Goal: Complete application form

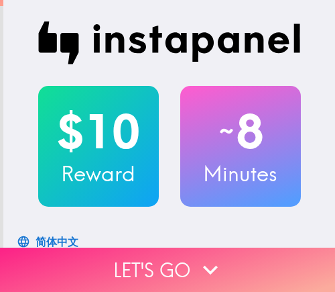
drag, startPoint x: 0, startPoint y: 0, endPoint x: 211, endPoint y: 263, distance: 337.3
click at [211, 263] on icon "button" at bounding box center [211, 270] width 30 height 30
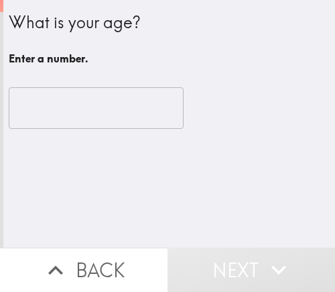
click at [59, 114] on input "number" at bounding box center [96, 108] width 175 height 42
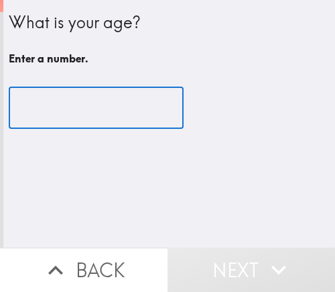
click at [54, 115] on input "number" at bounding box center [96, 108] width 175 height 42
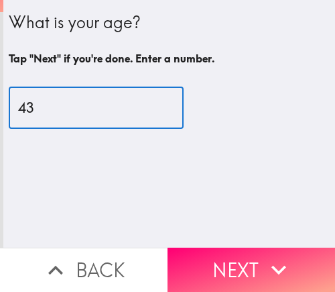
type input "43"
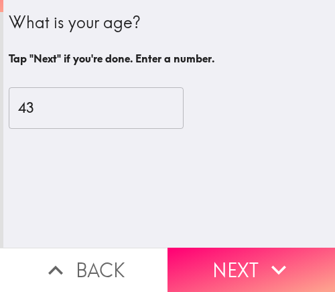
drag, startPoint x: 218, startPoint y: 254, endPoint x: 202, endPoint y: 254, distance: 16.1
click at [218, 254] on button "Next" at bounding box center [252, 269] width 168 height 44
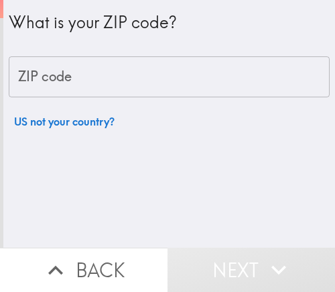
click at [72, 75] on input "ZIP code" at bounding box center [169, 77] width 321 height 42
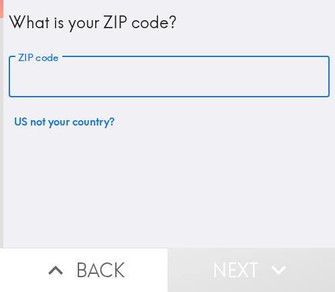
paste input "33605"
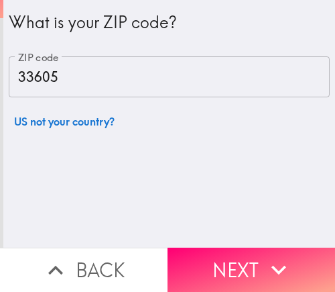
drag, startPoint x: -83, startPoint y: 99, endPoint x: -109, endPoint y: 107, distance: 27.4
click at [0, 0] on html "What is your ZIP code? ZIP code 33605 ZIP code US not your country? Back Next I…" at bounding box center [167, 0] width 335 height 0
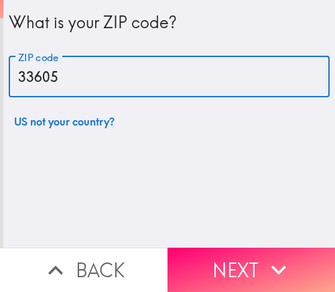
paste input "11"
type input "33611"
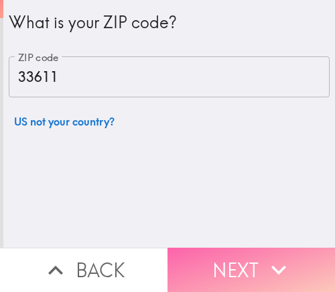
click at [219, 254] on button "Next" at bounding box center [252, 269] width 168 height 44
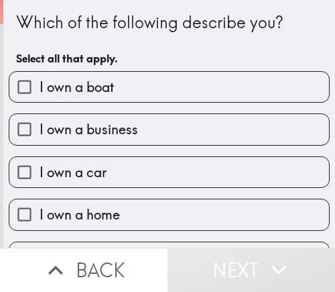
drag, startPoint x: 9, startPoint y: 70, endPoint x: 350, endPoint y: 280, distance: 400.4
click at [335, 0] on html "Which of the following describe you? Select all that apply. I own a boat I own …" at bounding box center [167, 0] width 335 height 0
drag, startPoint x: 157, startPoint y: 139, endPoint x: 171, endPoint y: 139, distance: 14.1
click at [157, 139] on label "I own a business" at bounding box center [169, 129] width 320 height 30
click at [40, 139] on input "I own a business" at bounding box center [24, 129] width 30 height 30
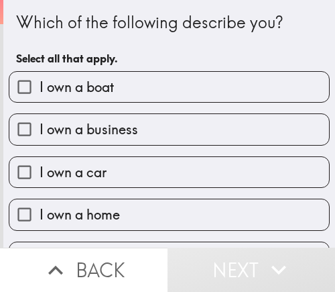
checkbox input "true"
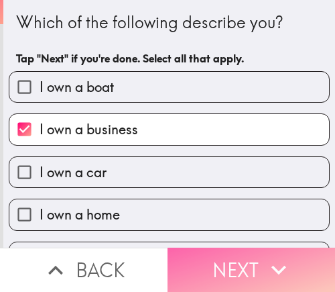
click at [261, 247] on button "Next" at bounding box center [252, 269] width 168 height 44
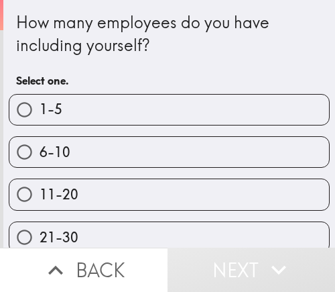
click at [233, 109] on label "1-5" at bounding box center [169, 110] width 320 height 30
click at [40, 109] on input "1-5" at bounding box center [24, 110] width 30 height 30
radio input "true"
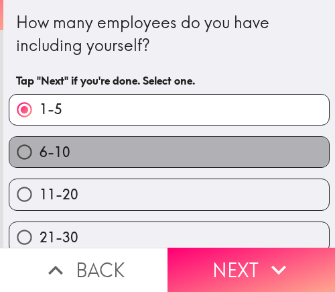
click at [176, 142] on label "6-10" at bounding box center [169, 152] width 320 height 30
click at [40, 142] on input "6-10" at bounding box center [24, 152] width 30 height 30
radio input "true"
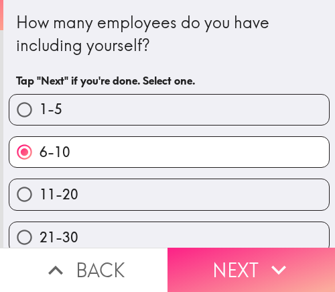
click at [238, 258] on button "Next" at bounding box center [252, 269] width 168 height 44
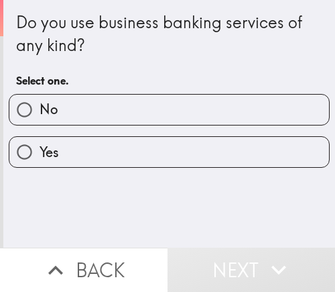
drag, startPoint x: 148, startPoint y: 138, endPoint x: 158, endPoint y: 119, distance: 21.9
click at [148, 138] on label "Yes" at bounding box center [169, 152] width 320 height 30
click at [40, 138] on input "Yes" at bounding box center [24, 152] width 30 height 30
radio input "true"
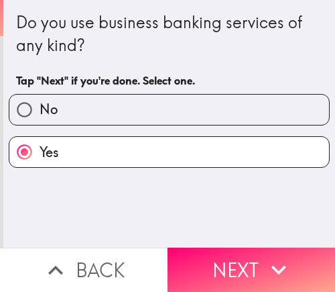
drag, startPoint x: 258, startPoint y: 252, endPoint x: 247, endPoint y: 231, distance: 23.1
click at [264, 255] on icon "button" at bounding box center [279, 270] width 30 height 30
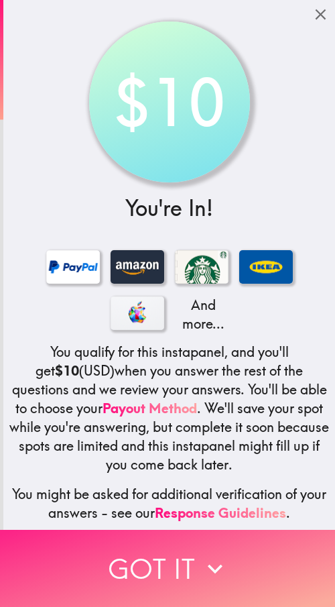
click at [151, 291] on button "Got it" at bounding box center [167, 568] width 335 height 77
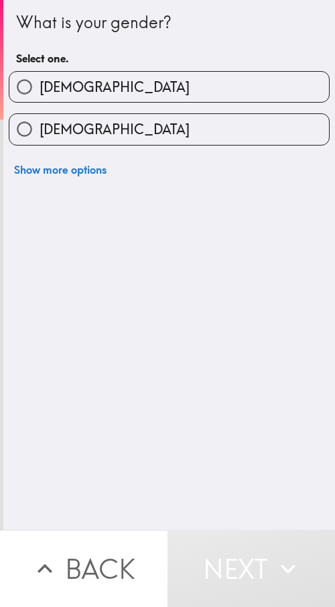
click at [110, 108] on div "[DEMOGRAPHIC_DATA]" at bounding box center [164, 124] width 332 height 42
click at [23, 82] on input "[DEMOGRAPHIC_DATA]" at bounding box center [24, 87] width 30 height 30
radio input "true"
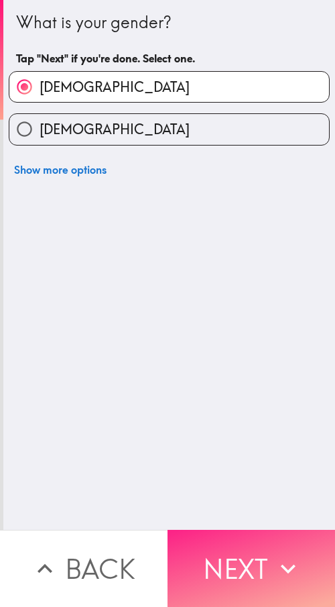
click at [210, 291] on button "Next" at bounding box center [252, 568] width 168 height 77
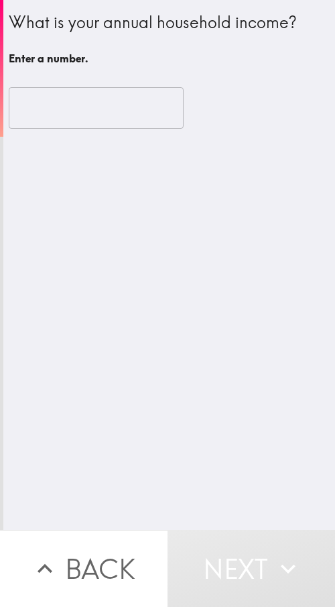
click at [49, 108] on input "number" at bounding box center [96, 108] width 175 height 42
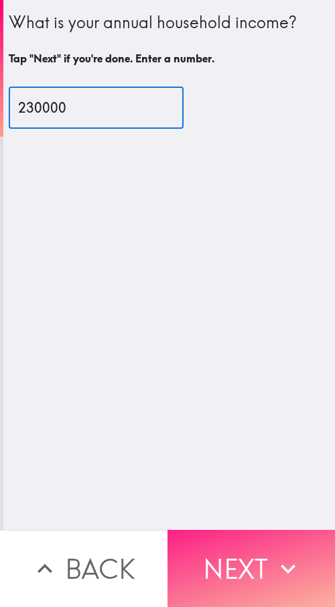
type input "230000"
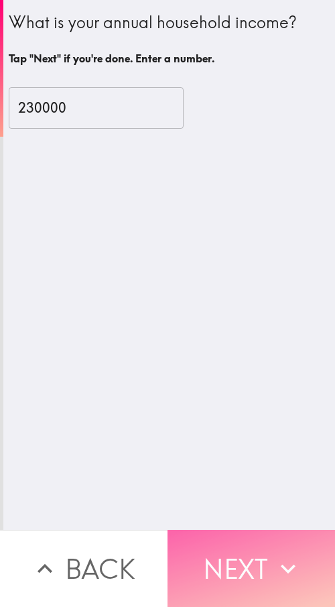
click at [243, 291] on button "Next" at bounding box center [252, 568] width 168 height 77
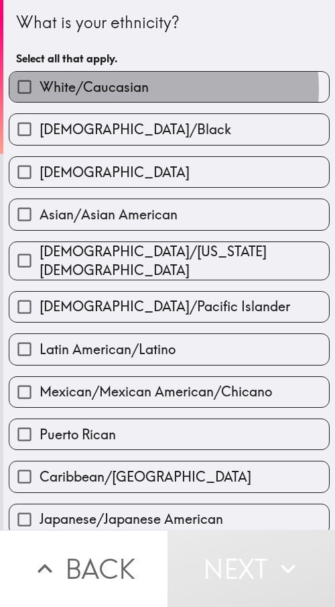
click at [148, 89] on label "White/Caucasian" at bounding box center [169, 87] width 320 height 30
click at [40, 89] on input "White/Caucasian" at bounding box center [24, 87] width 30 height 30
checkbox input "true"
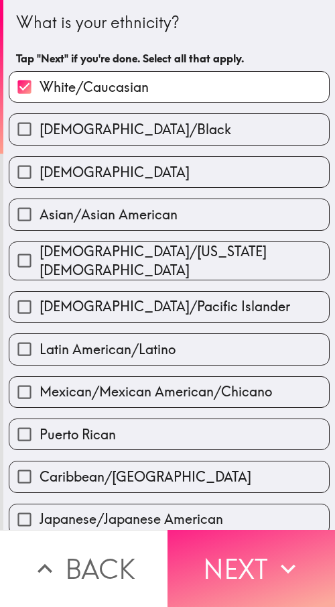
click at [228, 291] on button "Next" at bounding box center [252, 568] width 168 height 77
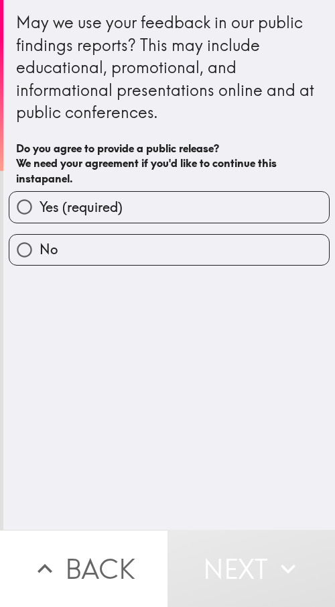
drag, startPoint x: 167, startPoint y: 213, endPoint x: 192, endPoint y: 230, distance: 30.9
click at [167, 213] on label "Yes (required)" at bounding box center [169, 207] width 320 height 30
click at [40, 213] on input "Yes (required)" at bounding box center [24, 207] width 30 height 30
radio input "true"
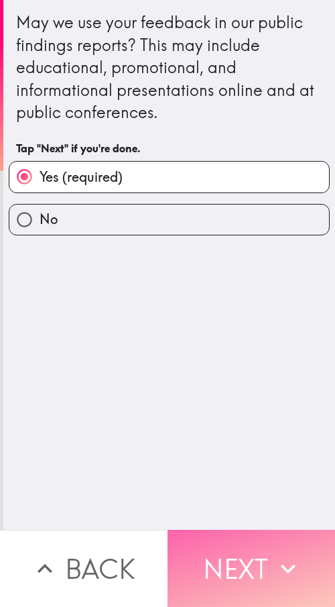
click at [248, 291] on button "Next" at bounding box center [252, 568] width 168 height 77
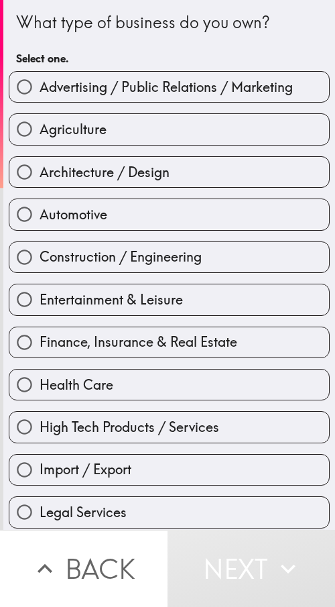
click at [164, 96] on span "Advertising / Public Relations / Marketing" at bounding box center [167, 87] width 254 height 19
click at [40, 96] on input "Advertising / Public Relations / Marketing" at bounding box center [24, 87] width 30 height 30
radio input "true"
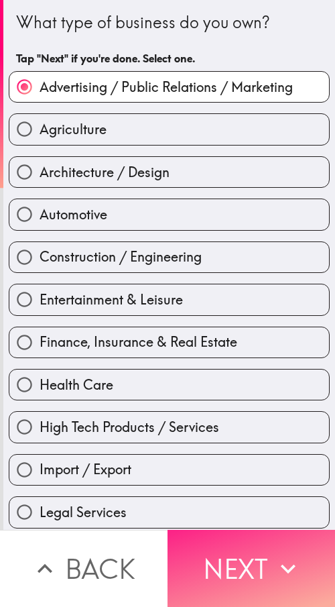
click at [232, 291] on button "Next" at bounding box center [252, 568] width 168 height 77
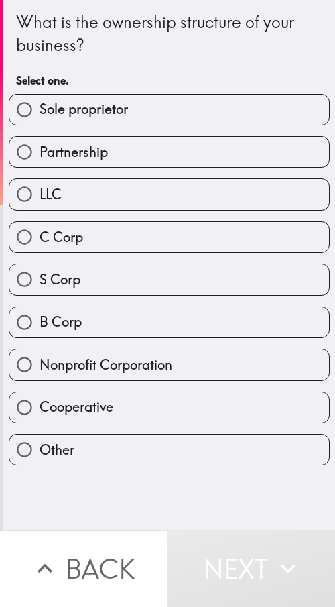
click at [118, 114] on span "Sole proprietor" at bounding box center [84, 109] width 89 height 19
click at [40, 114] on input "Sole proprietor" at bounding box center [24, 110] width 30 height 30
radio input "true"
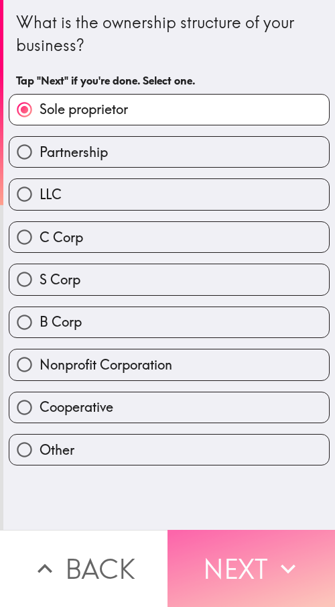
click at [250, 291] on button "Next" at bounding box center [252, 568] width 168 height 77
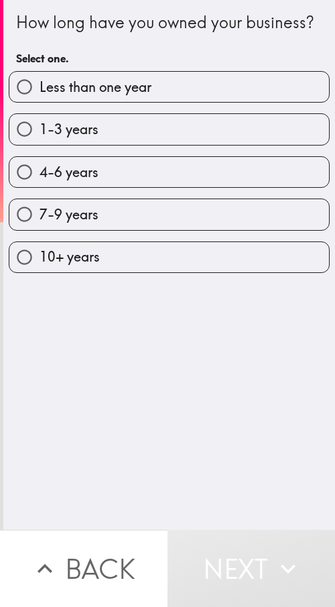
click at [122, 187] on label "4-6 years" at bounding box center [169, 172] width 320 height 30
click at [40, 187] on input "4-6 years" at bounding box center [24, 172] width 30 height 30
radio input "true"
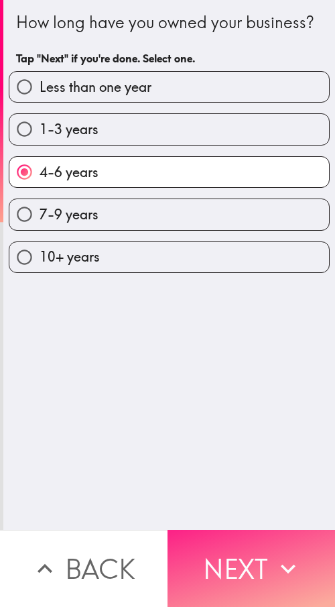
click at [274, 291] on icon "button" at bounding box center [289, 569] width 30 height 30
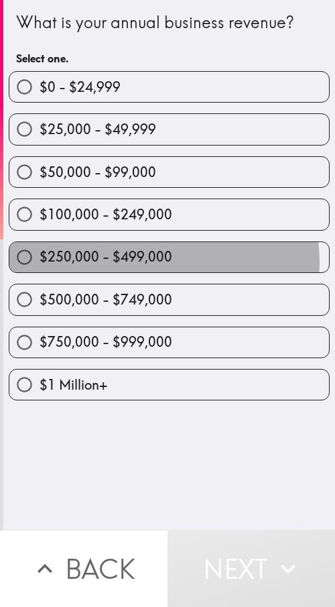
click at [152, 262] on span "$250,000 - $499,000" at bounding box center [106, 256] width 133 height 19
click at [40, 262] on input "$250,000 - $499,000" at bounding box center [24, 257] width 30 height 30
radio input "true"
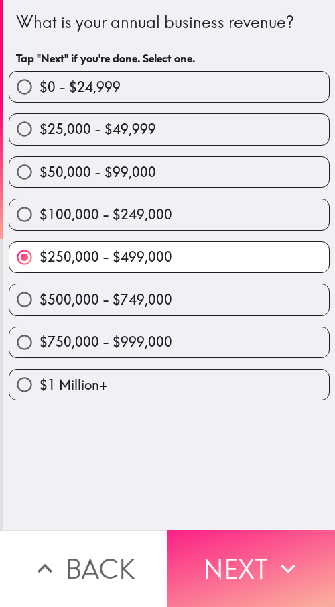
click at [280, 291] on icon "button" at bounding box center [289, 569] width 30 height 30
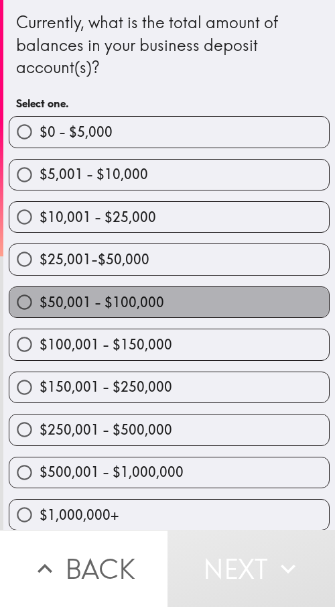
click at [170, 291] on label "$50,001 - $100,000" at bounding box center [169, 302] width 320 height 30
click at [40, 291] on input "$50,001 - $100,000" at bounding box center [24, 302] width 30 height 30
radio input "true"
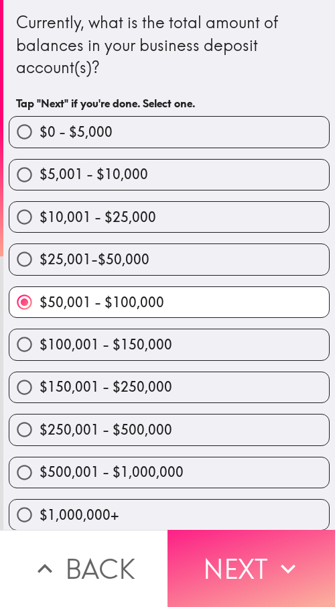
click at [263, 291] on button "Next" at bounding box center [252, 568] width 168 height 77
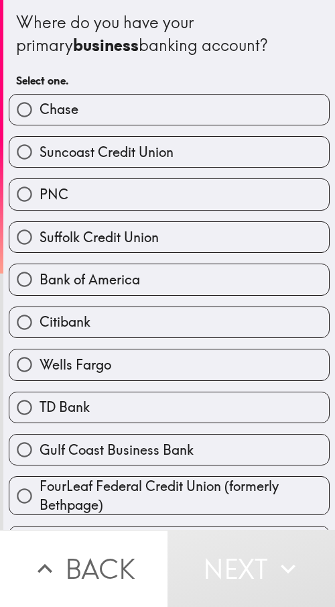
click at [135, 291] on label "Wells Fargo" at bounding box center [169, 364] width 320 height 30
click at [40, 291] on input "Wells Fargo" at bounding box center [24, 364] width 30 height 30
radio input "true"
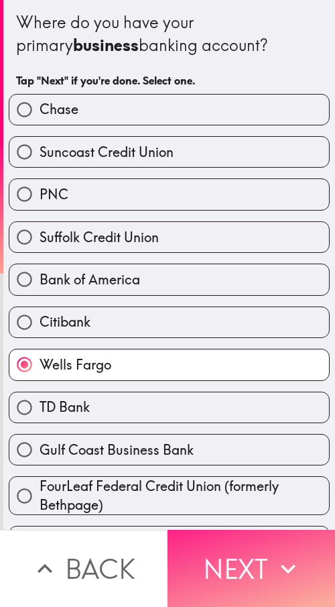
click at [252, 291] on button "Next" at bounding box center [252, 568] width 168 height 77
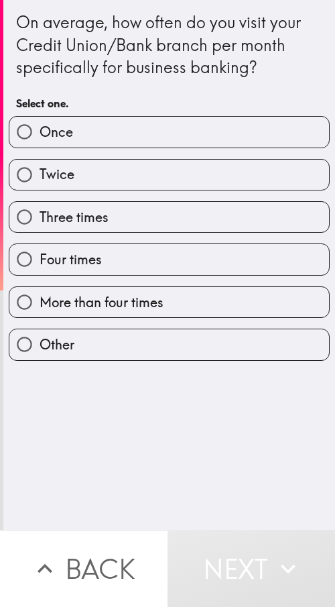
click at [87, 187] on label "Twice" at bounding box center [169, 175] width 320 height 30
click at [40, 187] on input "Twice" at bounding box center [24, 175] width 30 height 30
radio input "true"
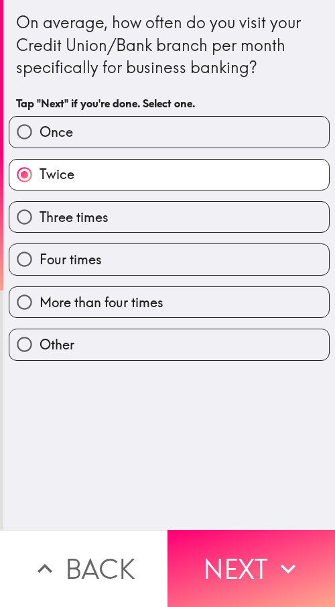
click at [144, 237] on div "Four times" at bounding box center [164, 254] width 332 height 42
click at [127, 219] on label "Three times" at bounding box center [169, 217] width 320 height 30
click at [40, 219] on input "Three times" at bounding box center [24, 217] width 30 height 30
radio input "true"
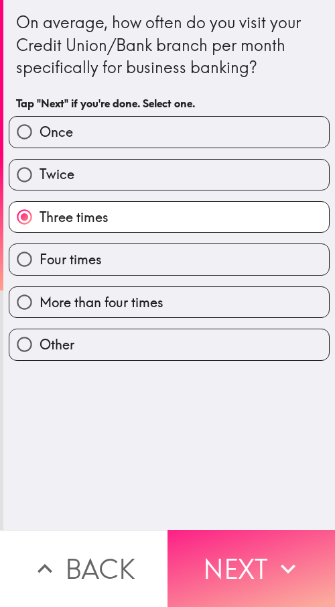
click at [253, 291] on button "Next" at bounding box center [252, 568] width 168 height 77
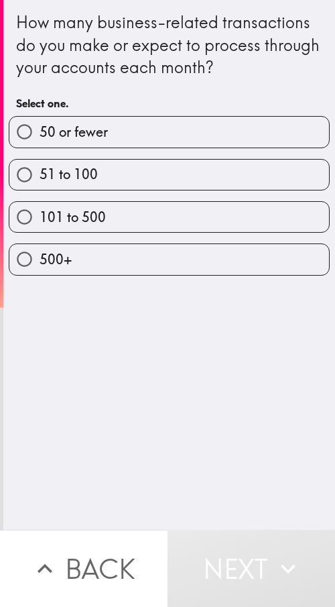
click at [204, 117] on label "50 or fewer" at bounding box center [169, 132] width 320 height 30
click at [40, 117] on input "50 or fewer" at bounding box center [24, 132] width 30 height 30
radio input "true"
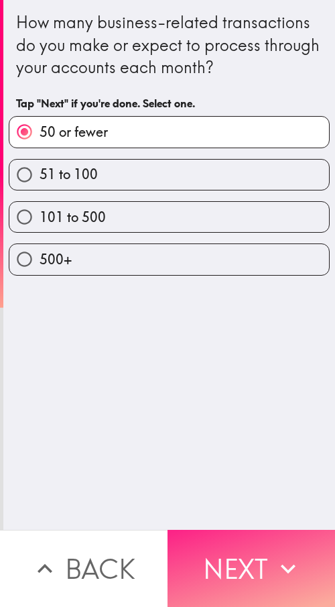
click at [231, 291] on button "Next" at bounding box center [252, 568] width 168 height 77
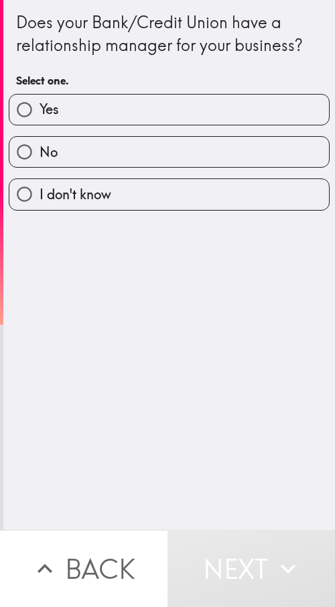
drag, startPoint x: 129, startPoint y: 156, endPoint x: 163, endPoint y: 193, distance: 50.3
click at [129, 156] on label "No" at bounding box center [169, 152] width 320 height 30
click at [40, 156] on input "No" at bounding box center [24, 152] width 30 height 30
radio input "true"
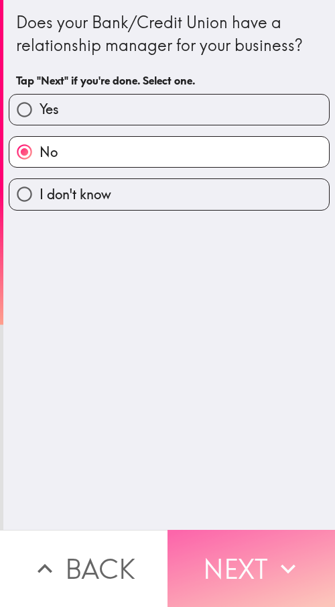
click at [242, 291] on button "Next" at bounding box center [252, 568] width 168 height 77
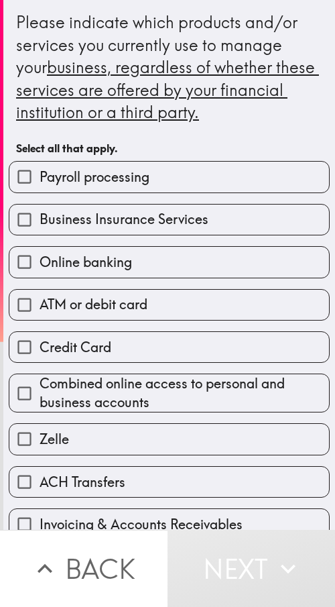
click at [150, 235] on label "Business Insurance Services" at bounding box center [169, 220] width 320 height 30
click at [40, 235] on input "Business Insurance Services" at bounding box center [24, 220] width 30 height 30
checkbox input "true"
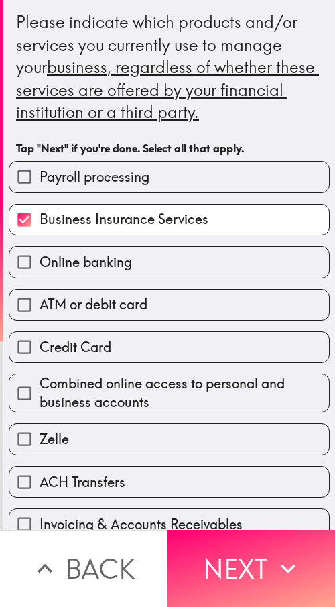
click at [156, 291] on label "Credit Card" at bounding box center [169, 347] width 320 height 30
click at [40, 291] on input "Credit Card" at bounding box center [24, 347] width 30 height 30
checkbox input "true"
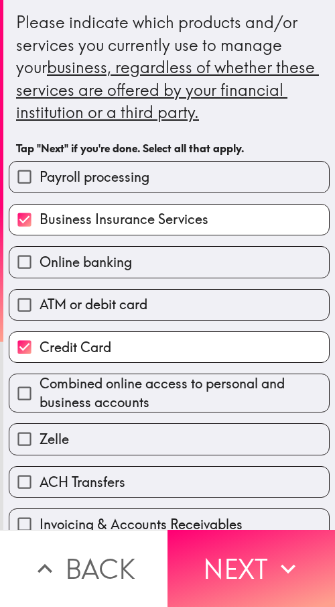
click at [158, 291] on label "Zelle" at bounding box center [169, 439] width 320 height 30
click at [40, 291] on input "Zelle" at bounding box center [24, 439] width 30 height 30
checkbox input "true"
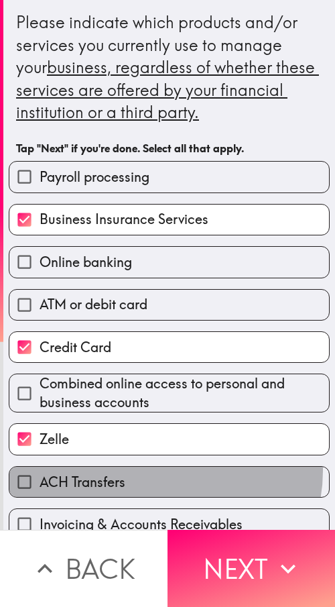
drag, startPoint x: 159, startPoint y: 471, endPoint x: 170, endPoint y: 441, distance: 32.3
click at [160, 291] on label "ACH Transfers" at bounding box center [169, 482] width 320 height 30
click at [40, 291] on input "ACH Transfers" at bounding box center [24, 482] width 30 height 30
checkbox input "true"
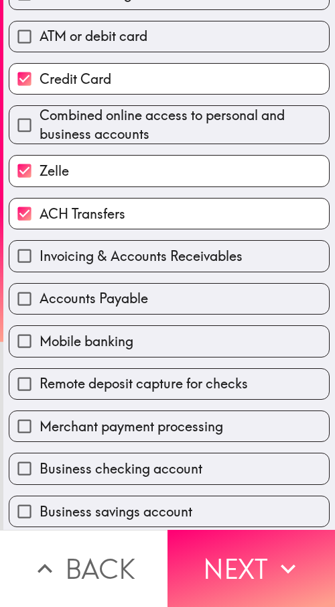
scroll to position [320, 0]
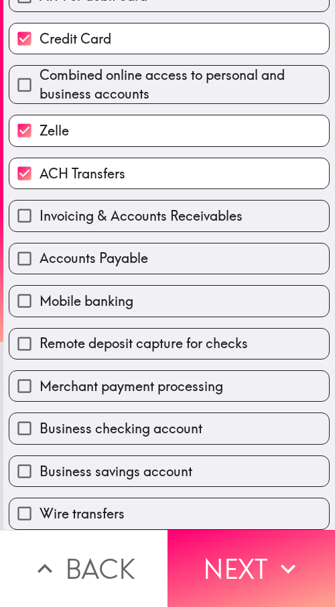
click at [190, 291] on span "Business checking account" at bounding box center [121, 428] width 163 height 19
click at [40, 291] on input "Business checking account" at bounding box center [24, 428] width 30 height 30
checkbox input "true"
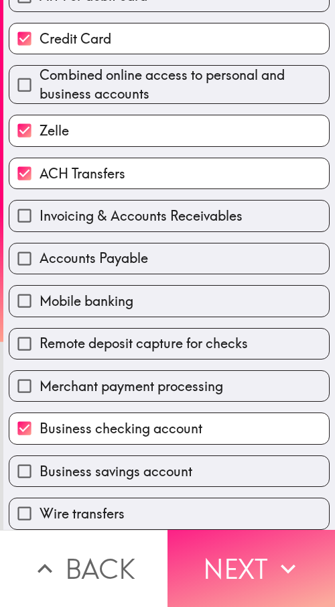
click at [220, 291] on button "Next" at bounding box center [252, 568] width 168 height 77
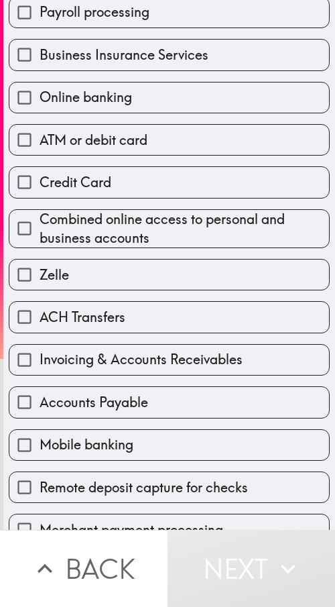
scroll to position [121, 0]
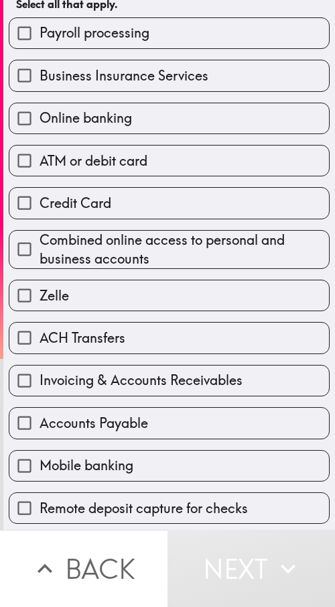
click at [71, 228] on div "Combined online access to personal and business accounts" at bounding box center [164, 244] width 332 height 50
click at [100, 194] on span "Credit Card" at bounding box center [76, 203] width 72 height 19
click at [40, 194] on input "Credit Card" at bounding box center [24, 203] width 30 height 30
checkbox input "true"
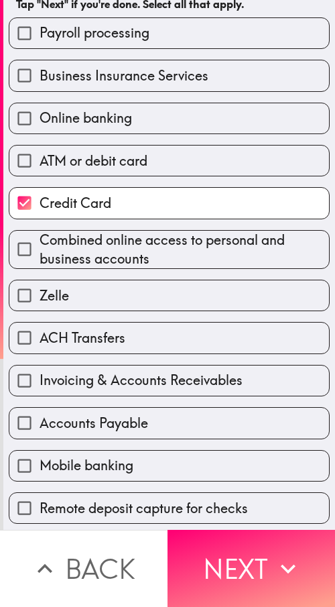
click at [143, 168] on span "ATM or debit card" at bounding box center [94, 161] width 108 height 19
click at [40, 168] on input "ATM or debit card" at bounding box center [24, 161] width 30 height 30
checkbox input "true"
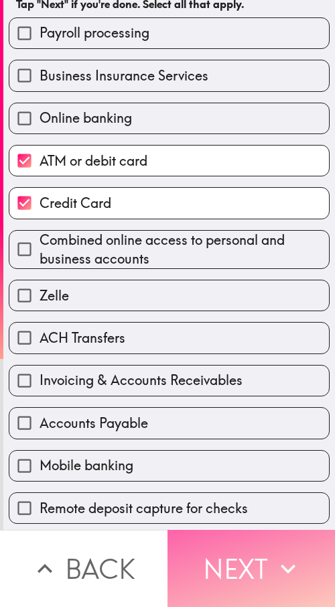
click at [239, 291] on button "Next" at bounding box center [252, 568] width 168 height 77
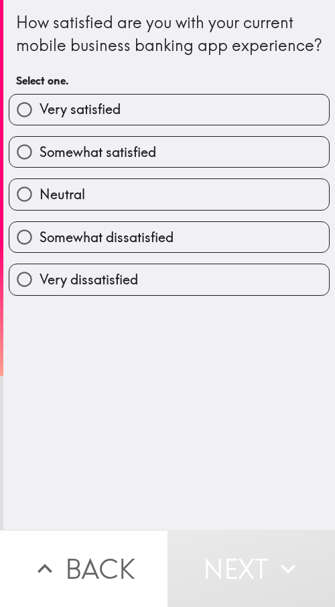
click at [126, 162] on span "Somewhat satisfied" at bounding box center [98, 152] width 117 height 19
click at [40, 167] on input "Somewhat satisfied" at bounding box center [24, 152] width 30 height 30
radio input "true"
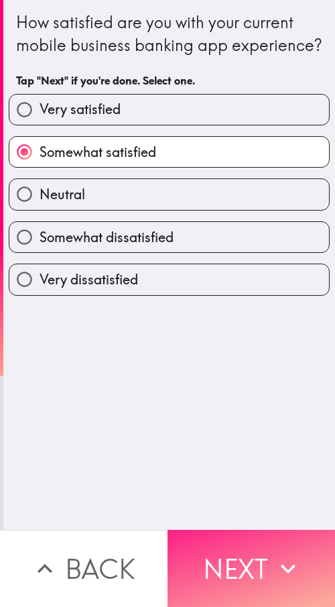
click at [257, 291] on button "Next" at bounding box center [252, 568] width 168 height 77
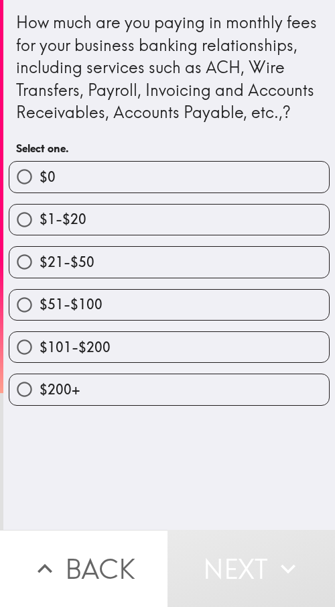
click at [125, 235] on label "$1-$20" at bounding box center [169, 220] width 320 height 30
click at [40, 235] on input "$1-$20" at bounding box center [24, 220] width 30 height 30
radio input "true"
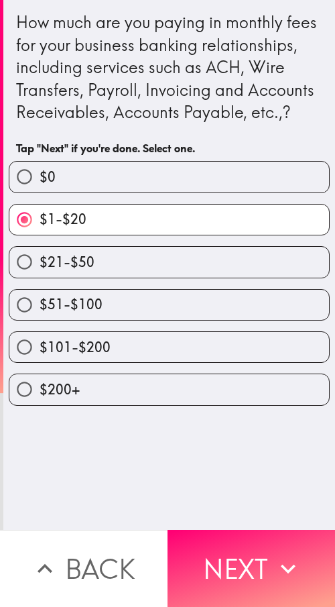
click at [119, 277] on label "$21-$50" at bounding box center [169, 262] width 320 height 30
click at [40, 277] on input "$21-$50" at bounding box center [24, 262] width 30 height 30
radio input "true"
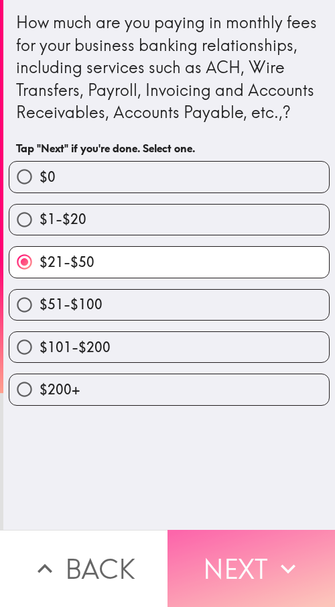
click at [260, 291] on button "Next" at bounding box center [252, 568] width 168 height 77
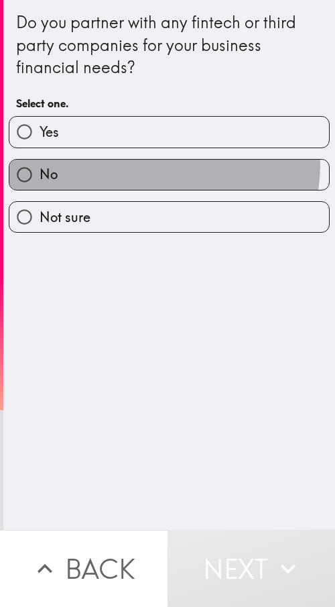
click at [131, 163] on label "No" at bounding box center [169, 175] width 320 height 30
click at [40, 163] on input "No" at bounding box center [24, 175] width 30 height 30
radio input "true"
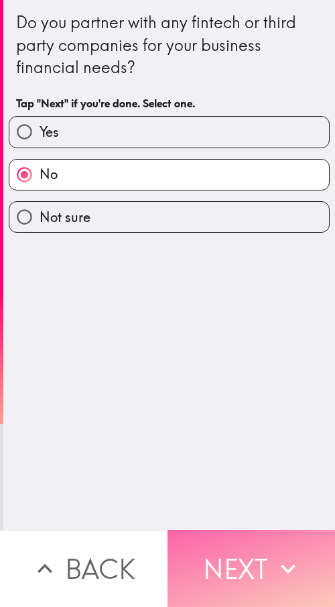
click at [213, 291] on button "Next" at bounding box center [252, 568] width 168 height 77
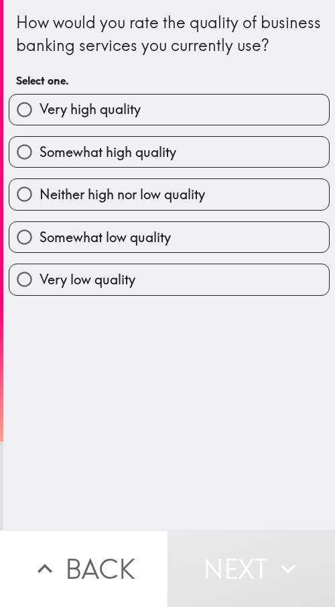
drag, startPoint x: 116, startPoint y: 174, endPoint x: 163, endPoint y: 194, distance: 51.3
click at [116, 162] on span "Somewhat high quality" at bounding box center [108, 152] width 137 height 19
click at [40, 167] on input "Somewhat high quality" at bounding box center [24, 152] width 30 height 30
radio input "true"
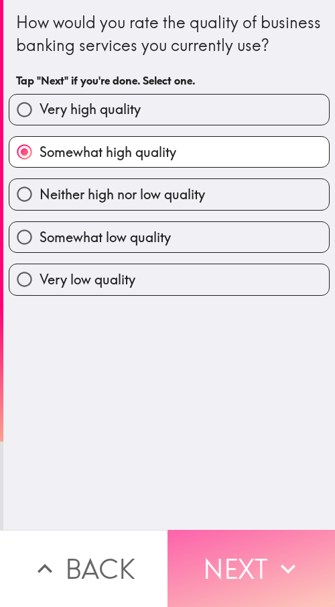
click at [231, 291] on button "Next" at bounding box center [252, 568] width 168 height 77
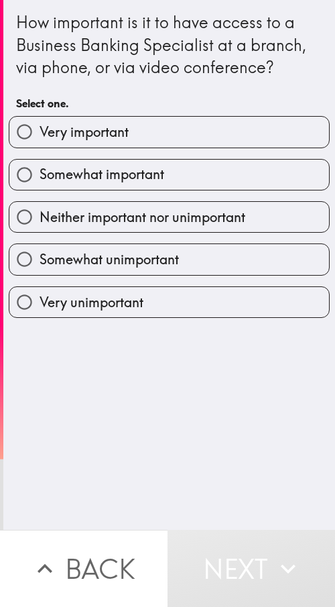
drag, startPoint x: 109, startPoint y: 177, endPoint x: 120, endPoint y: 183, distance: 12.3
click at [109, 177] on span "Somewhat important" at bounding box center [102, 174] width 125 height 19
click at [40, 177] on input "Somewhat important" at bounding box center [24, 175] width 30 height 30
radio input "true"
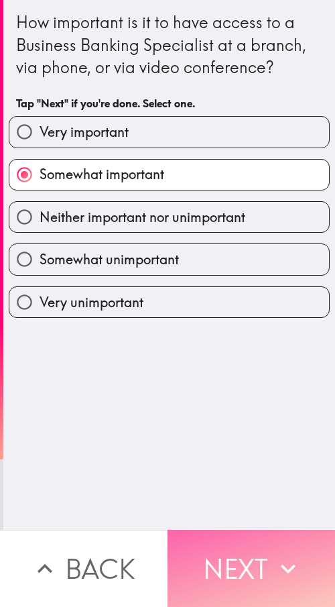
click at [249, 291] on button "Next" at bounding box center [252, 568] width 168 height 77
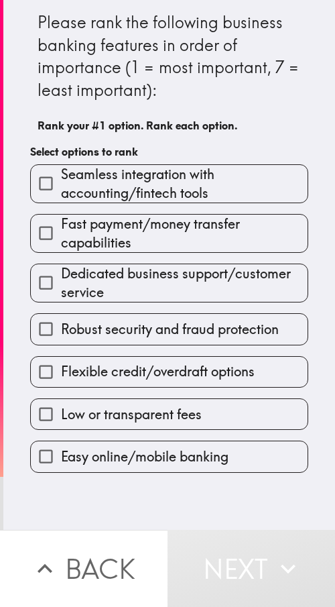
drag, startPoint x: 101, startPoint y: 382, endPoint x: 102, endPoint y: 369, distance: 12.8
click at [101, 291] on label "Flexible credit/overdraft options" at bounding box center [169, 372] width 277 height 30
click at [61, 291] on input "Flexible credit/overdraft options" at bounding box center [46, 372] width 30 height 30
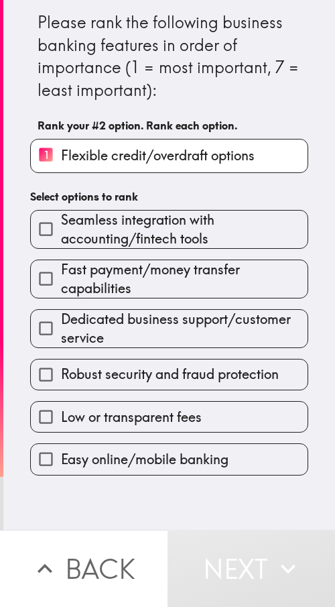
drag, startPoint x: 110, startPoint y: 305, endPoint x: 110, endPoint y: 285, distance: 20.1
click at [110, 291] on div "Dedicated business support/customer service" at bounding box center [163, 323] width 289 height 50
drag, startPoint x: 110, startPoint y: 285, endPoint x: 119, endPoint y: 252, distance: 34.6
click at [110, 282] on span "Fast payment/money transfer capabilities" at bounding box center [184, 279] width 247 height 38
click at [61, 282] on input "Fast payment/money transfer capabilities" at bounding box center [46, 279] width 30 height 30
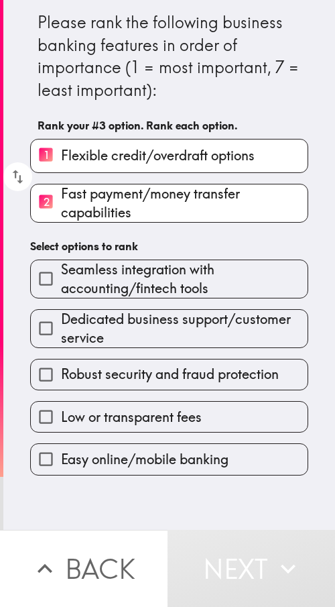
drag, startPoint x: 128, startPoint y: 223, endPoint x: 131, endPoint y: 211, distance: 13.0
click at [129, 214] on div "Please rank the following business banking features in order of importance (1 =…" at bounding box center [169, 238] width 332 height 476
click at [131, 291] on div "Dedicated business support/customer service" at bounding box center [163, 323] width 289 height 50
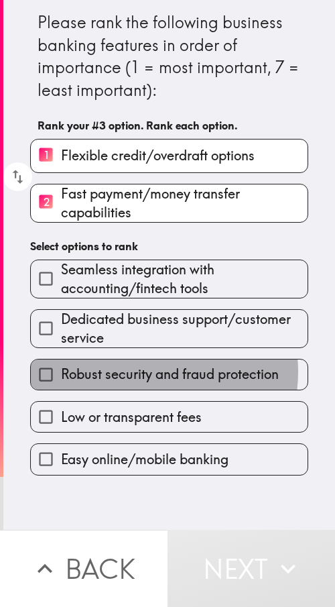
drag, startPoint x: 140, startPoint y: 372, endPoint x: 140, endPoint y: 384, distance: 12.1
click at [140, 291] on span "Robust security and fraud protection" at bounding box center [170, 374] width 218 height 19
click at [61, 291] on input "Robust security and fraud protection" at bounding box center [46, 374] width 30 height 30
click at [147, 291] on span "Low or transparent fees" at bounding box center [131, 417] width 141 height 19
click at [61, 291] on input "Low or transparent fees" at bounding box center [46, 417] width 30 height 30
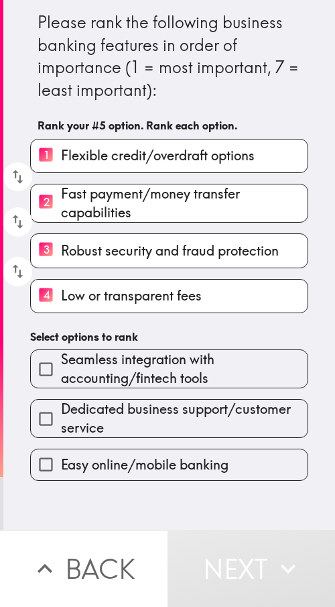
click at [143, 291] on div "Easy online/mobile banking" at bounding box center [163, 459] width 289 height 42
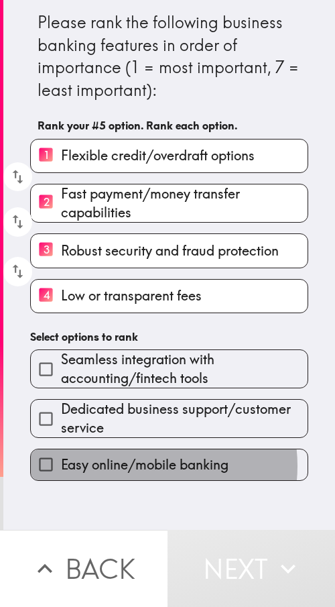
click at [141, 291] on span "Easy online/mobile banking" at bounding box center [145, 464] width 168 height 19
click at [61, 291] on input "Easy online/mobile banking" at bounding box center [46, 464] width 30 height 30
click at [141, 291] on span "Dedicated business support/customer service" at bounding box center [184, 419] width 247 height 38
click at [61, 291] on input "Dedicated business support/customer service" at bounding box center [46, 419] width 30 height 30
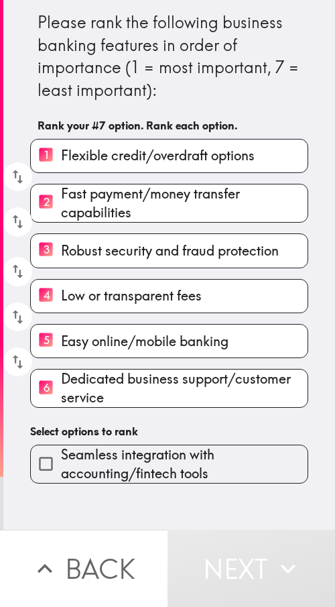
click at [141, 291] on div "Seamless integration with accounting/fintech tools" at bounding box center [163, 459] width 289 height 50
click at [192, 291] on span "Seamless integration with accounting/fintech tools" at bounding box center [184, 464] width 247 height 38
click at [61, 291] on input "Seamless integration with accounting/fintech tools" at bounding box center [46, 464] width 30 height 30
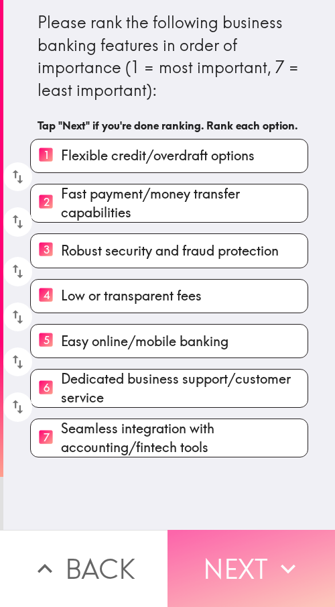
click at [237, 291] on button "Next" at bounding box center [252, 568] width 168 height 77
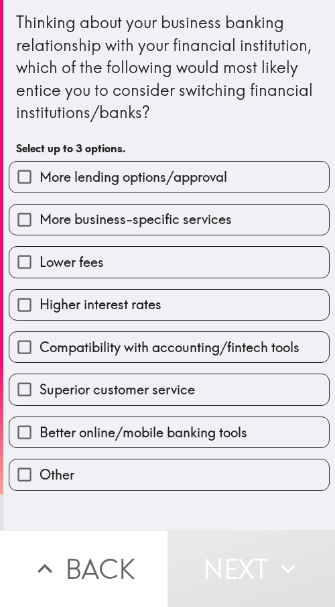
click at [87, 291] on label "Superior customer service" at bounding box center [169, 389] width 320 height 30
click at [40, 291] on input "Superior customer service" at bounding box center [24, 389] width 30 height 30
checkbox input "true"
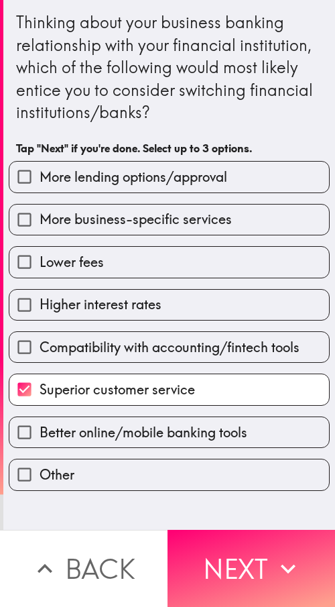
click at [100, 291] on span "Compatibility with accounting/fintech tools" at bounding box center [170, 347] width 260 height 19
click at [40, 291] on input "Compatibility with accounting/fintech tools" at bounding box center [24, 347] width 30 height 30
checkbox input "true"
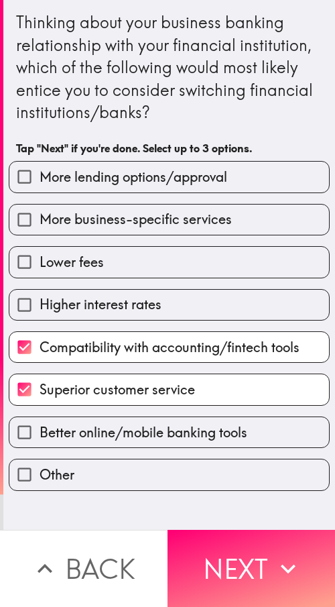
click at [113, 277] on div "More lending options/approval More business-specific services Lower fees Higher…" at bounding box center [164, 320] width 332 height 340
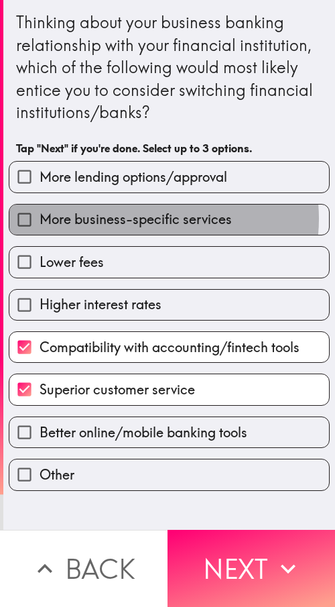
click at [135, 219] on span "More business-specific services" at bounding box center [136, 219] width 192 height 19
click at [40, 219] on input "More business-specific services" at bounding box center [24, 220] width 30 height 30
checkbox input "true"
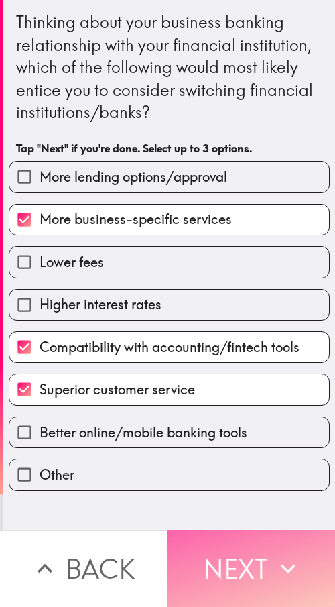
click at [239, 291] on button "Next" at bounding box center [252, 568] width 168 height 77
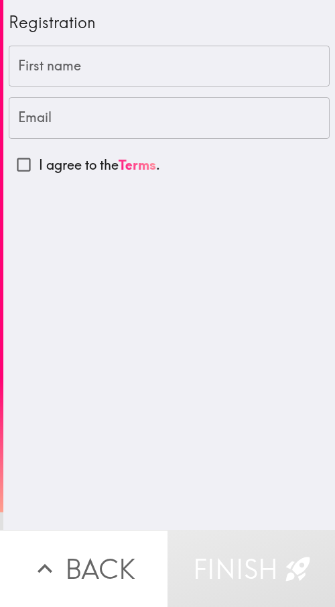
click at [232, 291] on div "Registration First name First name Email Email I agree to the Terms ." at bounding box center [169, 265] width 332 height 530
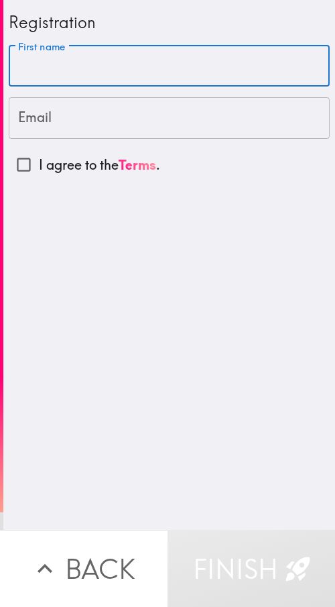
click at [82, 64] on input "First name" at bounding box center [169, 67] width 321 height 42
paste input "[PERSON_NAME]"
type input "[PERSON_NAME]"
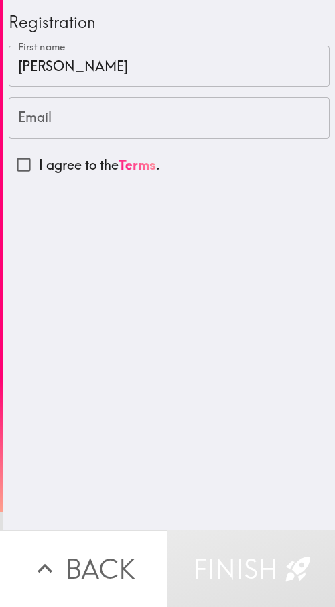
click at [80, 114] on input "Email" at bounding box center [169, 118] width 321 height 42
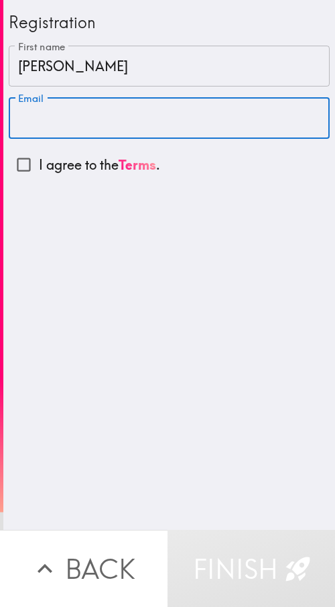
paste input "[EMAIL_ADDRESS][DOMAIN_NAME]"
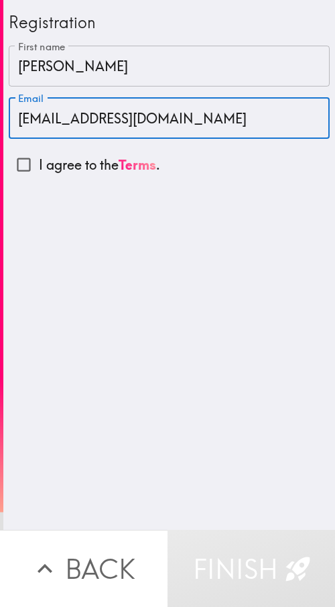
type input "[EMAIL_ADDRESS][DOMAIN_NAME]"
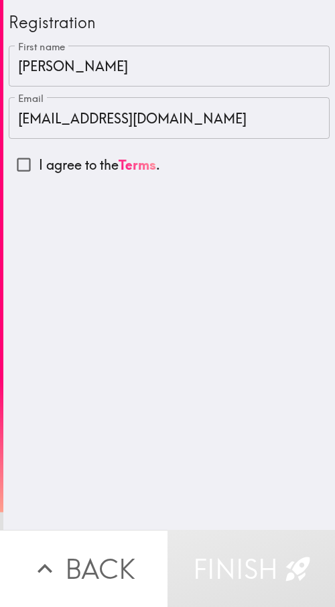
click at [50, 170] on p "I agree to the Terms ." at bounding box center [99, 165] width 121 height 19
click at [39, 170] on input "I agree to the Terms ." at bounding box center [24, 165] width 30 height 30
checkbox input "true"
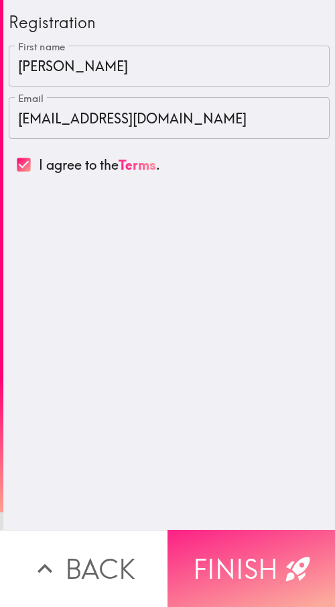
click at [272, 291] on button "Finish" at bounding box center [252, 568] width 168 height 77
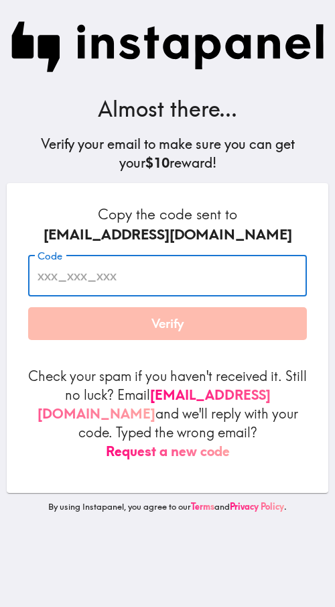
click at [108, 274] on input "Code" at bounding box center [167, 276] width 279 height 42
paste input "iny_6fN_HmM"
type input "iny_6fN_HmM"
click at [132, 291] on button "Verify" at bounding box center [167, 324] width 279 height 34
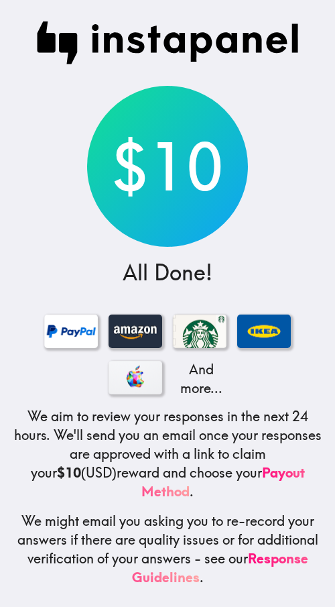
click at [159, 70] on div "$10 All Done! And more... We aim to review your responses in the next 24 hours.…" at bounding box center [167, 304] width 335 height 608
